Goal: Transaction & Acquisition: Book appointment/travel/reservation

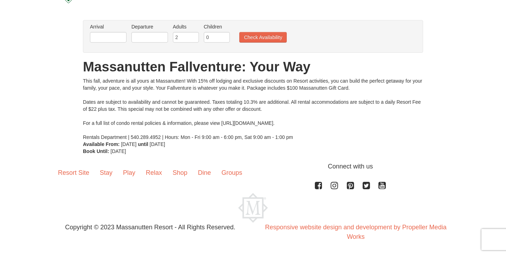
scroll to position [38, 0]
click at [115, 39] on input "text" at bounding box center [108, 37] width 37 height 11
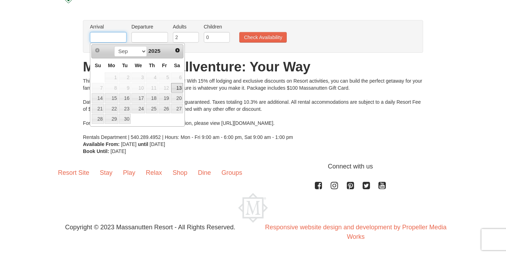
click at [115, 39] on input "text" at bounding box center [108, 37] width 37 height 11
click at [179, 51] on span "Next" at bounding box center [178, 50] width 6 height 6
click at [178, 89] on link "11" at bounding box center [177, 88] width 12 height 10
type input "[DATE]"
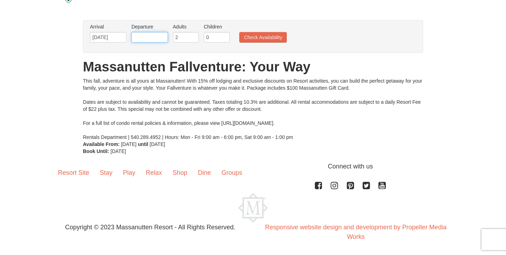
click at [151, 38] on input "text" at bounding box center [150, 37] width 37 height 11
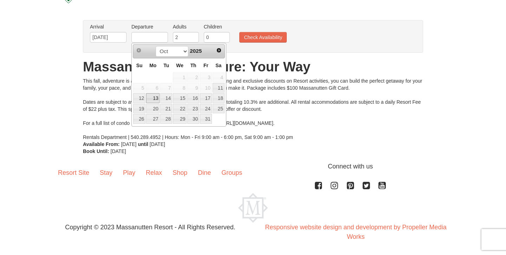
click at [155, 97] on link "13" at bounding box center [152, 98] width 13 height 10
type input "[DATE]"
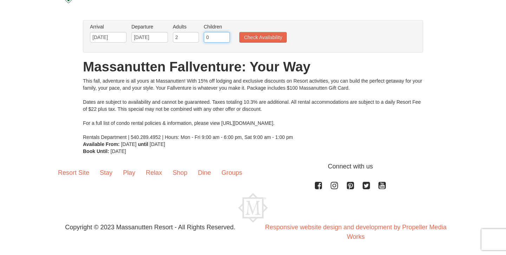
type input "1"
click at [225, 36] on input "1" at bounding box center [217, 37] width 26 height 11
click at [256, 40] on button "Check Availability" at bounding box center [262, 37] width 47 height 11
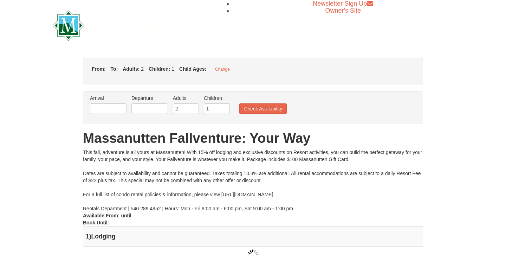
type input "[DATE]"
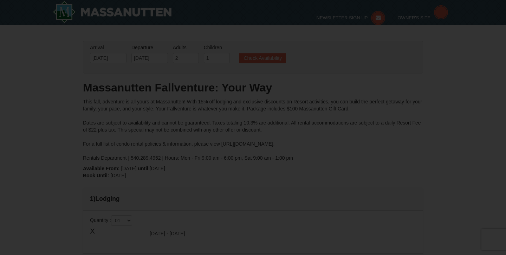
type input "[DATE]"
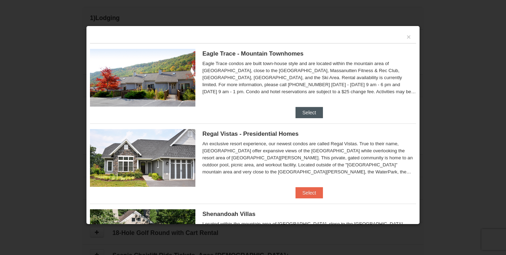
click at [306, 107] on button "Select" at bounding box center [310, 112] width 28 height 11
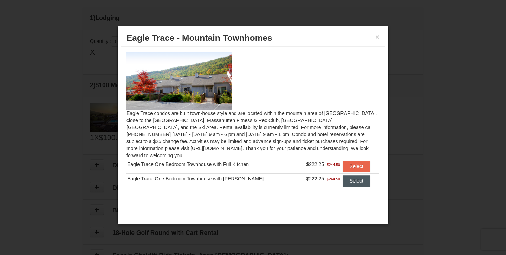
click at [354, 175] on button "Select" at bounding box center [357, 180] width 28 height 11
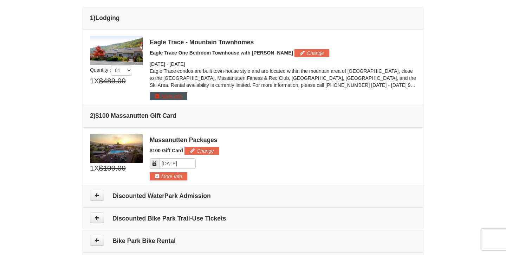
click at [175, 98] on button "More Info" at bounding box center [169, 96] width 38 height 8
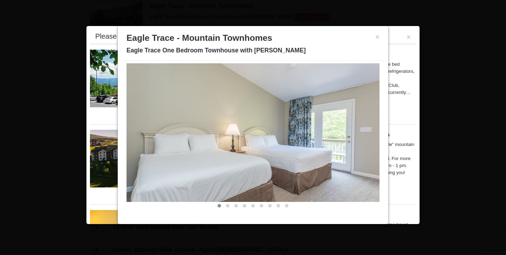
scroll to position [23, 0]
click at [375, 142] on img at bounding box center [253, 133] width 253 height 139
click at [229, 207] on button at bounding box center [228, 206] width 8 height 7
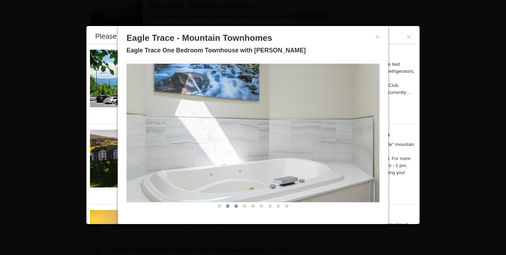
click at [236, 207] on span at bounding box center [237, 206] width 4 height 4
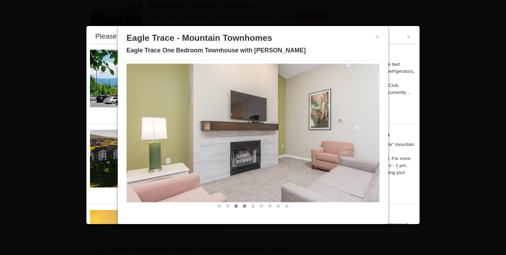
click at [243, 207] on button at bounding box center [245, 206] width 8 height 7
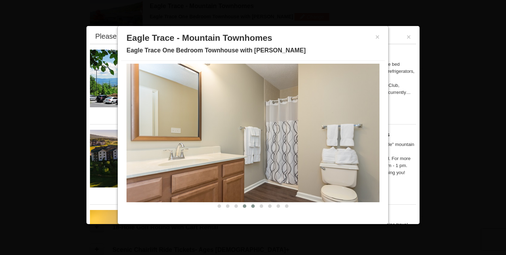
click at [254, 206] on span at bounding box center [253, 206] width 4 height 4
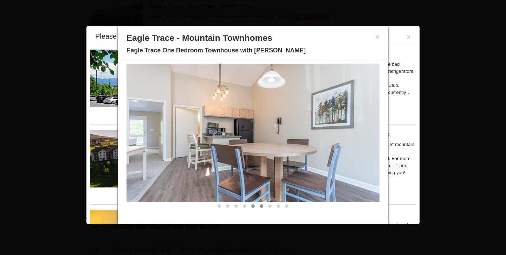
click at [260, 206] on span at bounding box center [262, 206] width 4 height 4
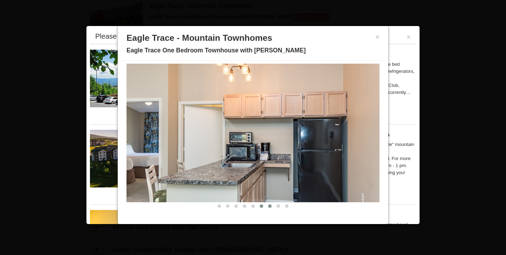
click at [268, 206] on span at bounding box center [270, 206] width 4 height 4
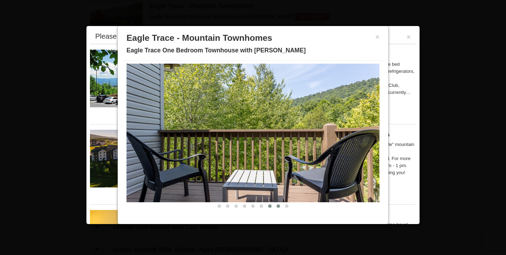
click at [277, 206] on span at bounding box center [279, 206] width 4 height 4
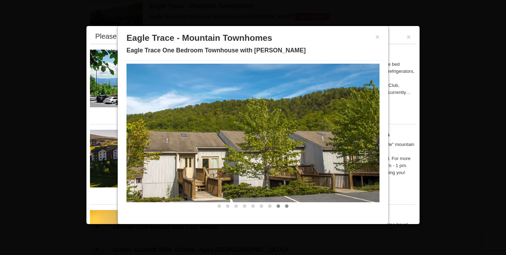
click at [288, 206] on span at bounding box center [287, 206] width 4 height 4
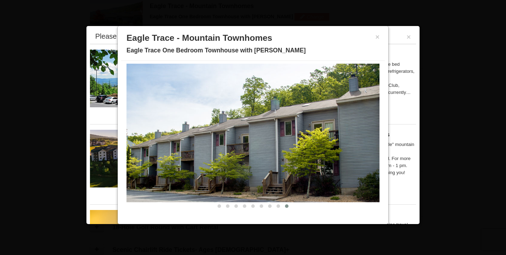
click at [380, 36] on div "× Eagle Trace - Mountain Townhomes Eagle Trace One Bedroom Townhouse with Jacuz…" at bounding box center [253, 45] width 264 height 31
click at [377, 39] on button "×" at bounding box center [378, 36] width 4 height 7
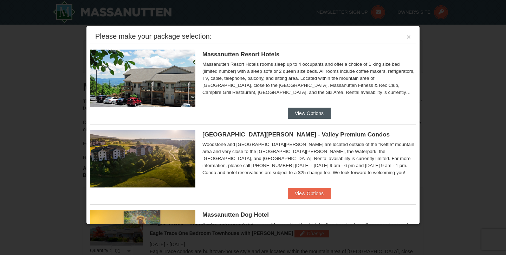
scroll to position [0, 0]
click at [409, 39] on button "×" at bounding box center [409, 36] width 4 height 7
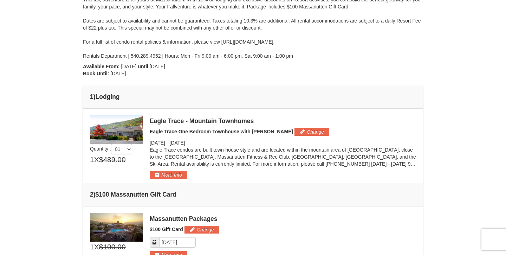
scroll to position [94, 0]
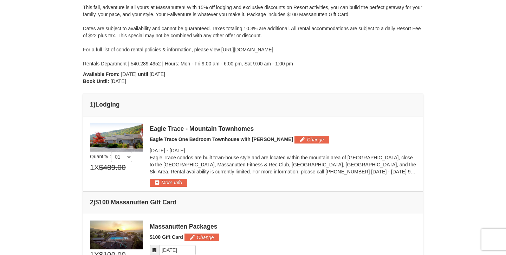
drag, startPoint x: 320, startPoint y: 53, endPoint x: 297, endPoint y: 53, distance: 22.9
click at [297, 53] on div "This fall, adventure is all yours at Massanutten! With 15% off lodging and excl…" at bounding box center [253, 35] width 340 height 63
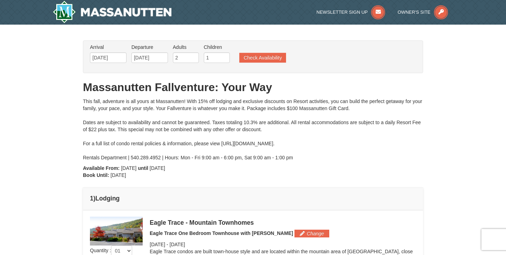
scroll to position [0, 0]
click at [155, 9] on img at bounding box center [112, 12] width 119 height 23
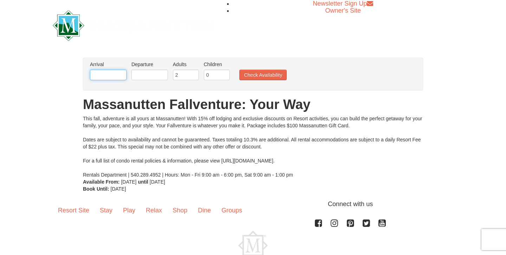
click at [106, 75] on input "text" at bounding box center [108, 75] width 37 height 11
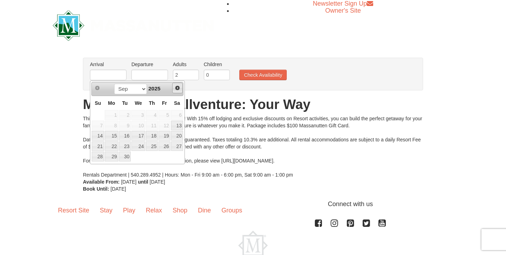
click at [177, 87] on span "Next" at bounding box center [178, 88] width 6 height 6
click at [178, 88] on span "Next" at bounding box center [178, 88] width 6 height 6
click at [96, 86] on span "Prev" at bounding box center [98, 88] width 6 height 6
click at [163, 160] on link "31" at bounding box center [165, 157] width 12 height 10
type input "10/31/2025"
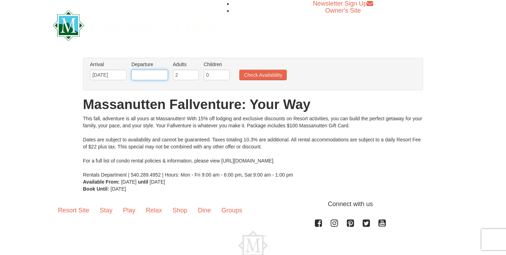
click at [150, 77] on input "text" at bounding box center [150, 75] width 37 height 11
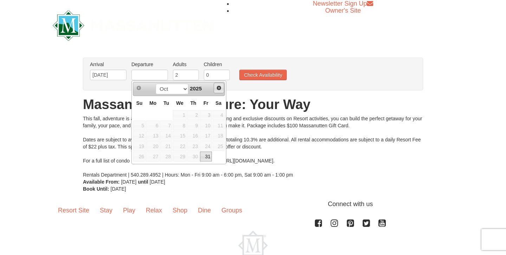
click at [221, 89] on span "Next" at bounding box center [219, 88] width 6 height 6
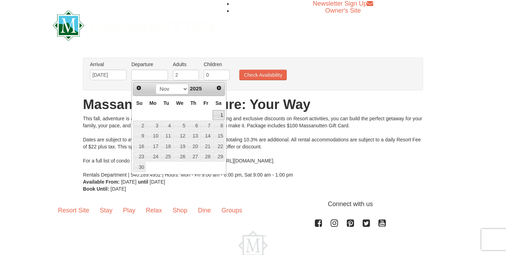
click at [220, 113] on link "1" at bounding box center [219, 115] width 12 height 10
type input "[DATE]"
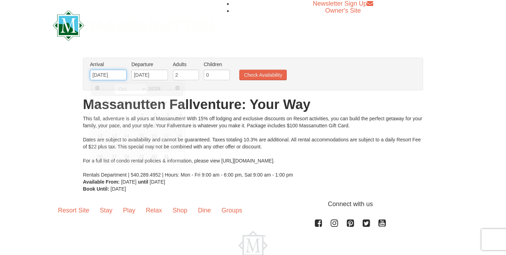
click at [123, 75] on input "10/31/2025" at bounding box center [108, 75] width 37 height 11
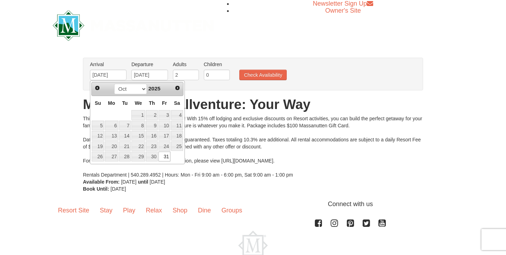
click at [175, 159] on td at bounding box center [177, 156] width 13 height 11
click at [179, 92] on link "Next" at bounding box center [177, 88] width 11 height 11
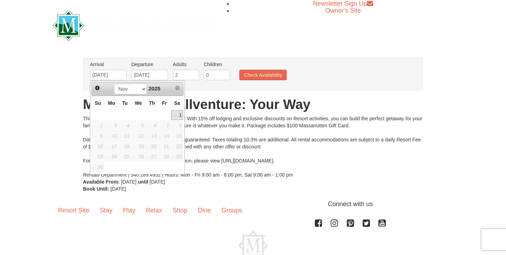
click at [179, 114] on link "1" at bounding box center [177, 115] width 12 height 10
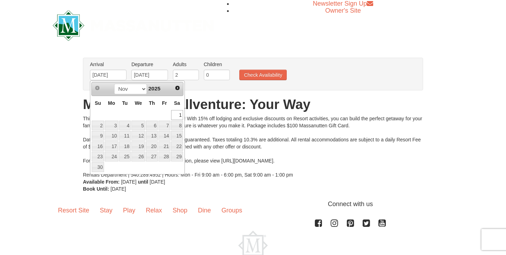
type input "[DATE]"
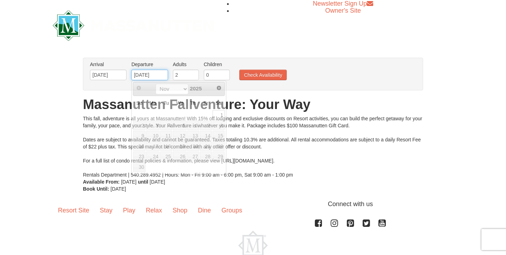
click at [155, 77] on input "[DATE]" at bounding box center [150, 75] width 37 height 11
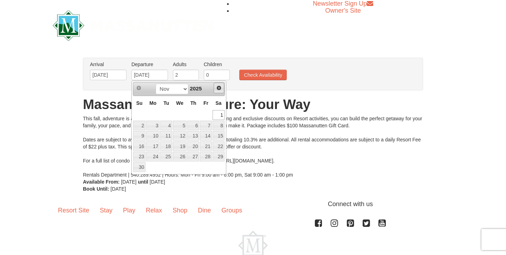
click at [217, 89] on span "Next" at bounding box center [219, 88] width 6 height 6
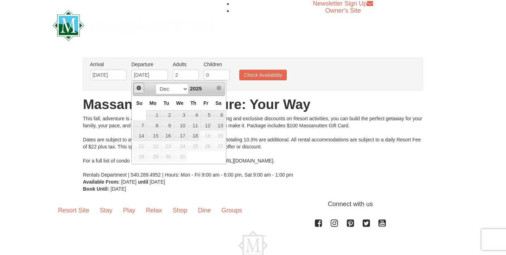
click at [142, 85] on link "Prev" at bounding box center [139, 88] width 11 height 11
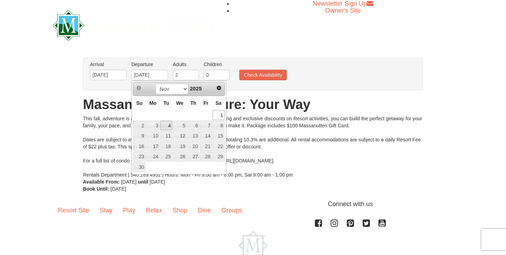
click at [164, 128] on link "4" at bounding box center [166, 126] width 12 height 10
type input "[DATE]"
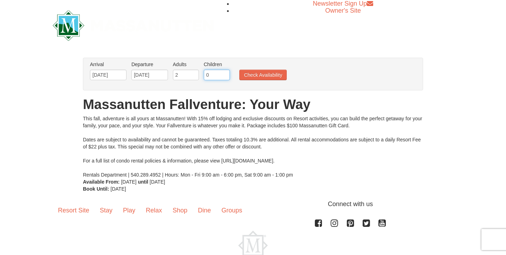
type input "1"
click at [224, 75] on input "1" at bounding box center [217, 75] width 26 height 11
click at [257, 78] on button "Check Availability" at bounding box center [262, 75] width 47 height 11
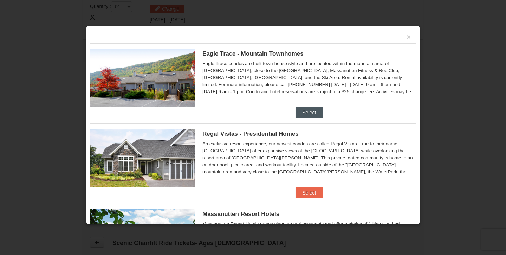
click at [312, 107] on button "Select" at bounding box center [310, 112] width 28 height 11
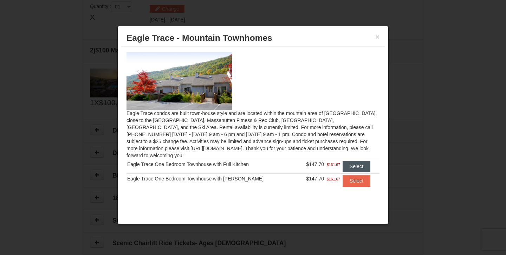
click at [353, 161] on button "Select" at bounding box center [357, 166] width 28 height 11
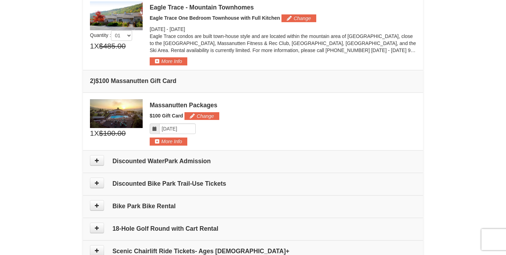
scroll to position [215, 0]
click at [298, 18] on button "Change" at bounding box center [299, 19] width 35 height 8
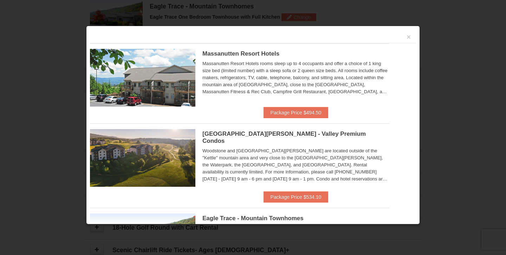
scroll to position [217, 0]
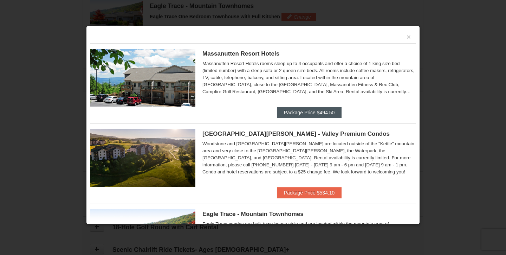
click at [315, 114] on button "Package Price $494.50" at bounding box center [309, 112] width 65 height 11
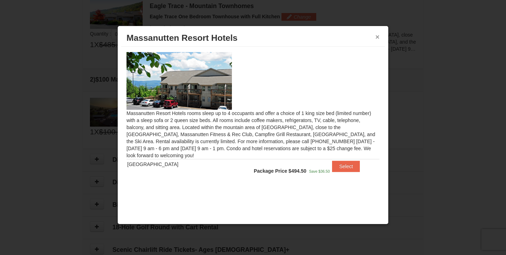
click at [376, 38] on button "×" at bounding box center [378, 36] width 4 height 7
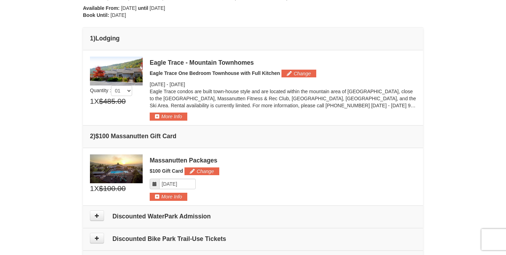
scroll to position [162, 0]
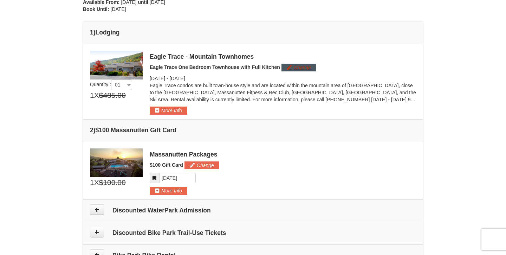
click at [301, 69] on button "Change" at bounding box center [299, 68] width 35 height 8
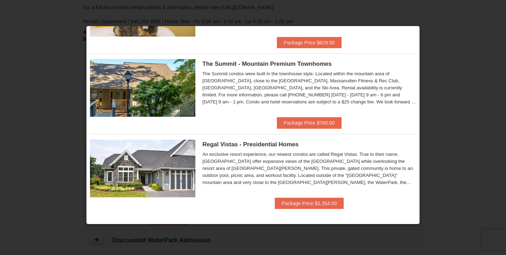
scroll to position [310, 0]
click at [450, 143] on div at bounding box center [253, 127] width 506 height 255
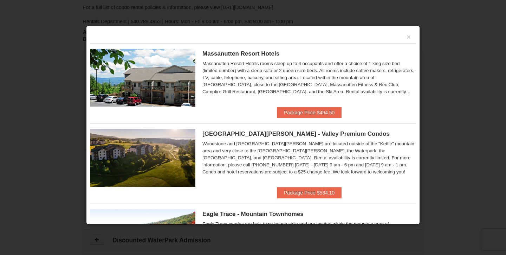
scroll to position [0, 0]
click at [407, 38] on button "×" at bounding box center [409, 36] width 4 height 7
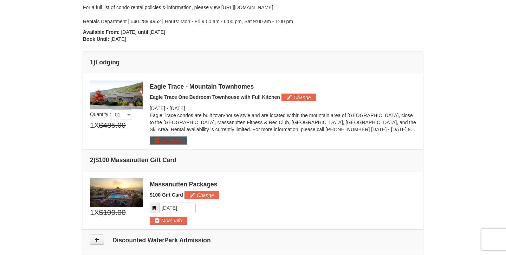
click at [181, 137] on button "More Info" at bounding box center [169, 140] width 38 height 8
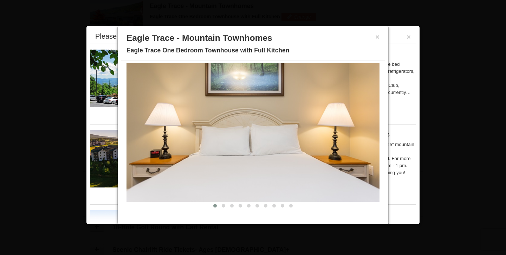
scroll to position [23, 0]
click at [224, 207] on span at bounding box center [224, 206] width 4 height 4
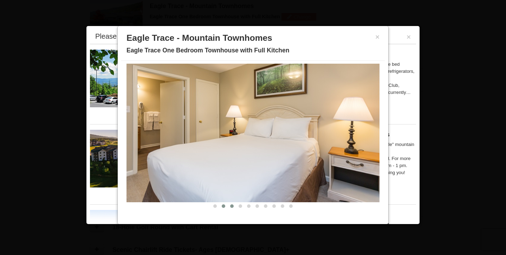
click at [231, 206] on span at bounding box center [232, 206] width 4 height 4
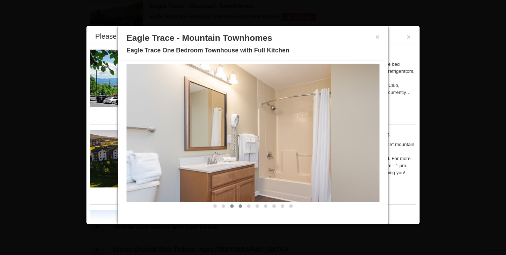
click at [239, 206] on span at bounding box center [241, 206] width 4 height 4
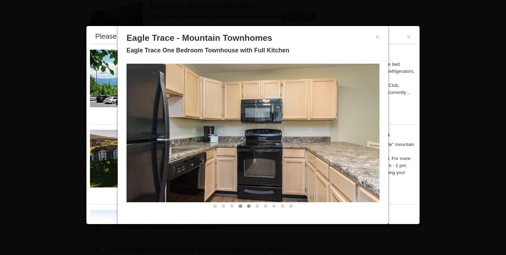
click at [250, 206] on span at bounding box center [249, 206] width 4 height 4
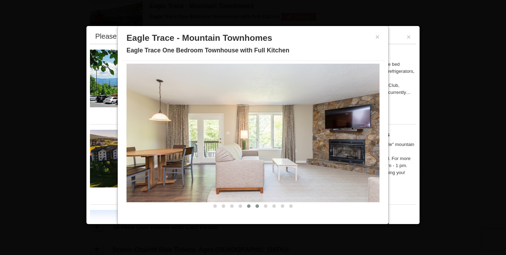
click at [257, 206] on span at bounding box center [258, 206] width 4 height 4
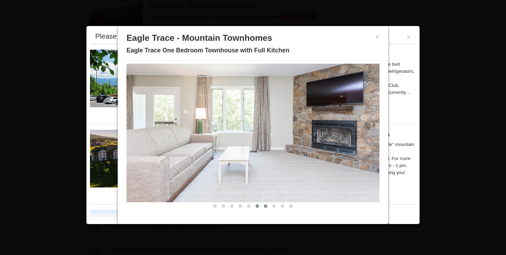
click at [264, 206] on span at bounding box center [266, 206] width 4 height 4
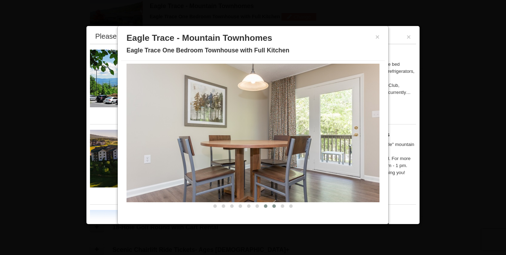
click at [272, 206] on button at bounding box center [274, 206] width 8 height 7
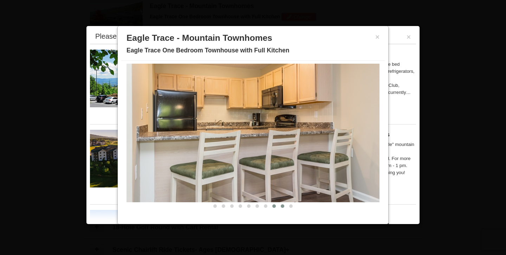
click at [281, 206] on span at bounding box center [283, 206] width 4 height 4
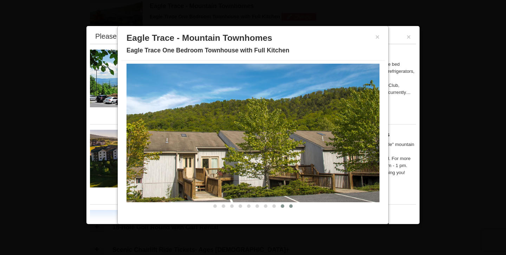
click at [293, 207] on button at bounding box center [291, 206] width 8 height 7
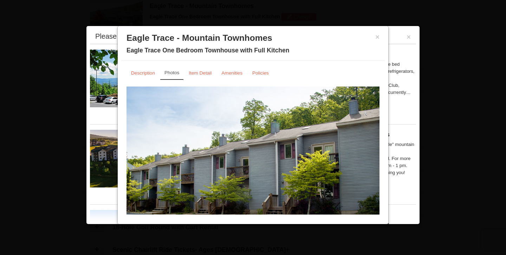
scroll to position [0, 0]
click at [262, 75] on small "Policies" at bounding box center [260, 72] width 17 height 5
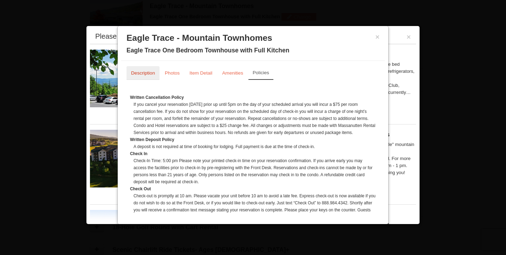
click at [153, 70] on small "Description" at bounding box center [143, 72] width 24 height 5
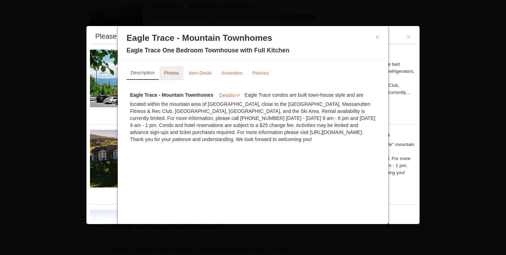
click at [183, 70] on link "Photos" at bounding box center [172, 73] width 24 height 14
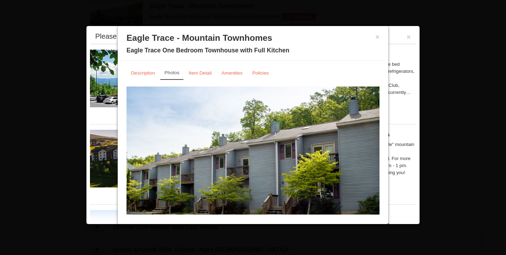
click at [380, 40] on div "× Eagle Trace - Mountain Townhomes [GEOGRAPHIC_DATA] One Bedroom Townhouse with…" at bounding box center [253, 45] width 264 height 31
click at [379, 39] on button "×" at bounding box center [378, 36] width 4 height 7
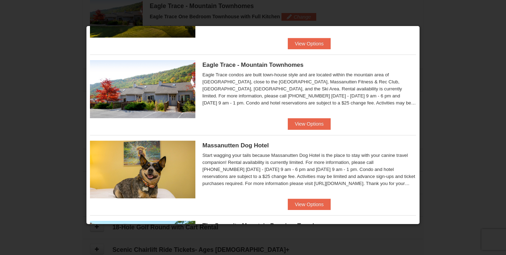
scroll to position [149, 0]
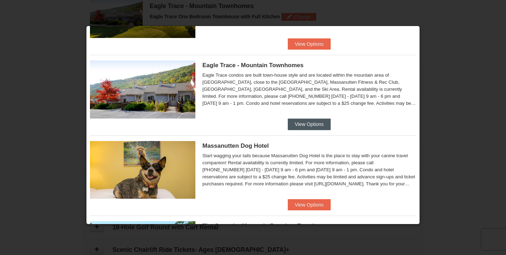
click at [308, 124] on button "View Options" at bounding box center [309, 124] width 43 height 11
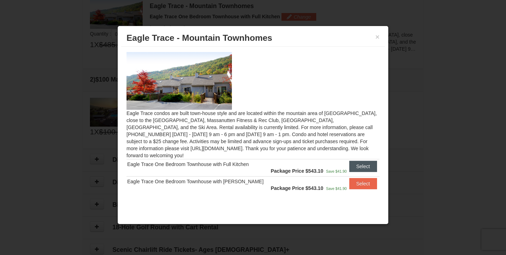
click at [355, 161] on button "Select" at bounding box center [364, 166] width 28 height 11
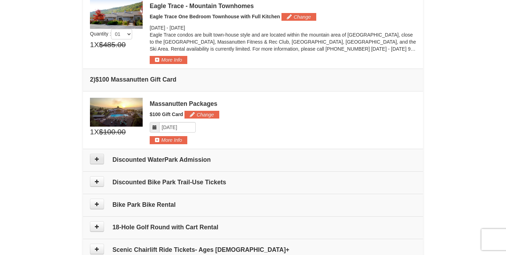
click at [98, 160] on icon at bounding box center [97, 158] width 5 height 5
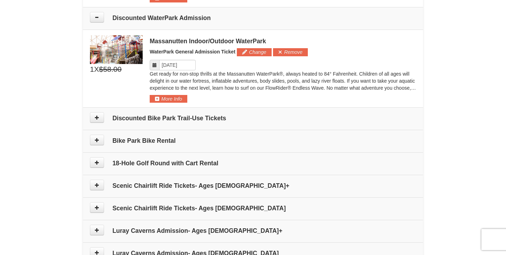
scroll to position [364, 0]
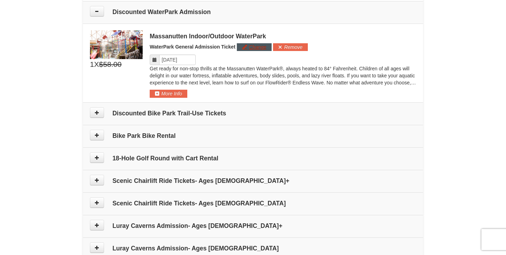
click at [245, 47] on button "Change" at bounding box center [254, 47] width 35 height 8
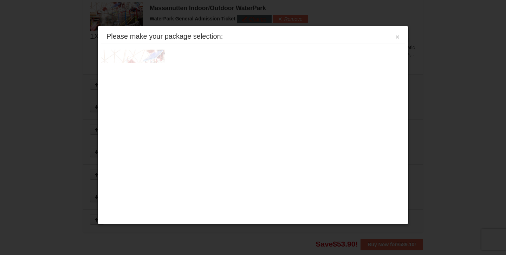
scroll to position [393, 0]
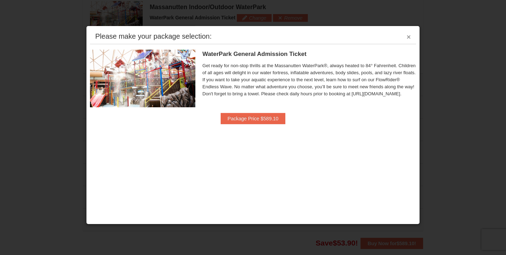
click at [410, 35] on button "×" at bounding box center [409, 36] width 4 height 7
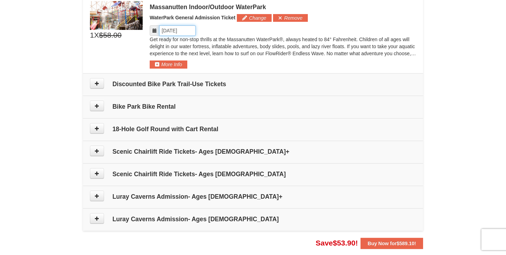
click at [181, 32] on input "Please format dates MM/DD/YYYY" at bounding box center [177, 30] width 37 height 11
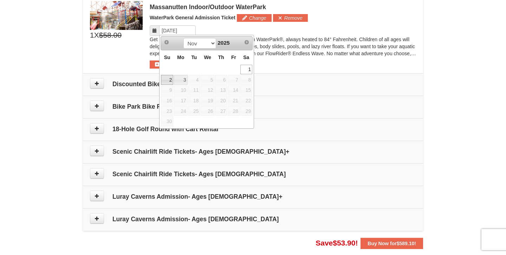
click at [170, 79] on link "2" at bounding box center [167, 80] width 12 height 10
type input "[DATE]"
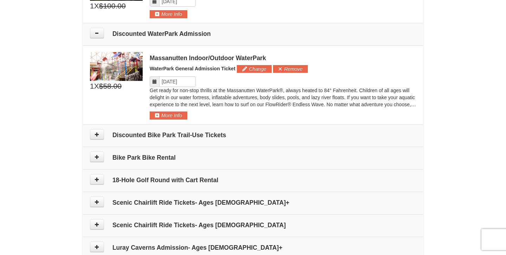
scroll to position [341, 0]
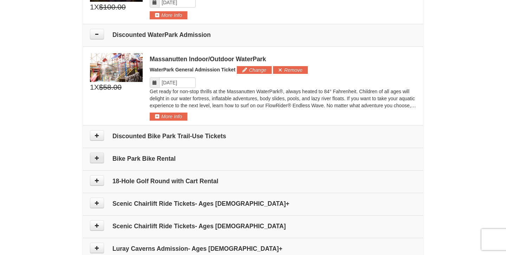
click at [97, 157] on icon at bounding box center [97, 157] width 5 height 5
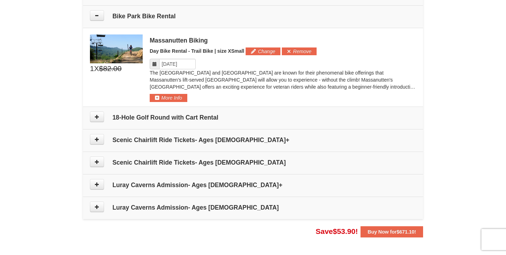
scroll to position [487, 0]
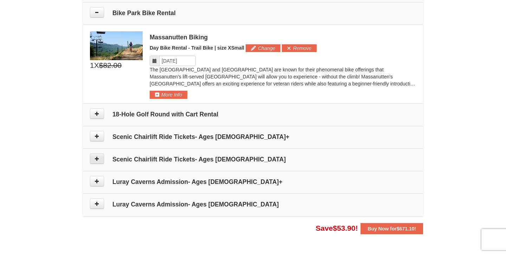
click at [101, 158] on button at bounding box center [97, 158] width 14 height 11
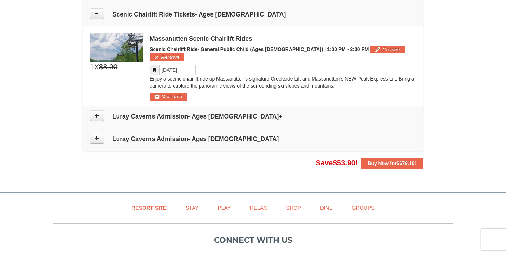
scroll to position [632, 0]
click at [98, 110] on button at bounding box center [97, 115] width 14 height 11
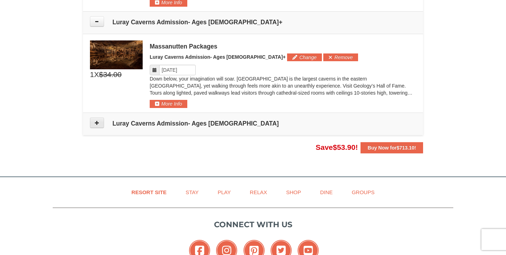
click at [98, 120] on icon at bounding box center [97, 122] width 5 height 5
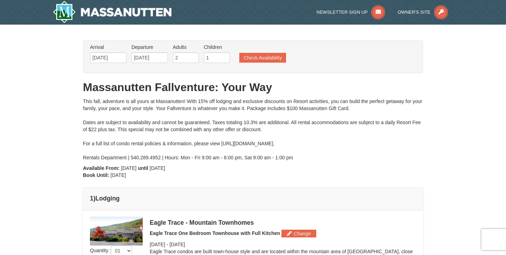
scroll to position [0, 0]
